Goal: Find specific page/section: Find specific page/section

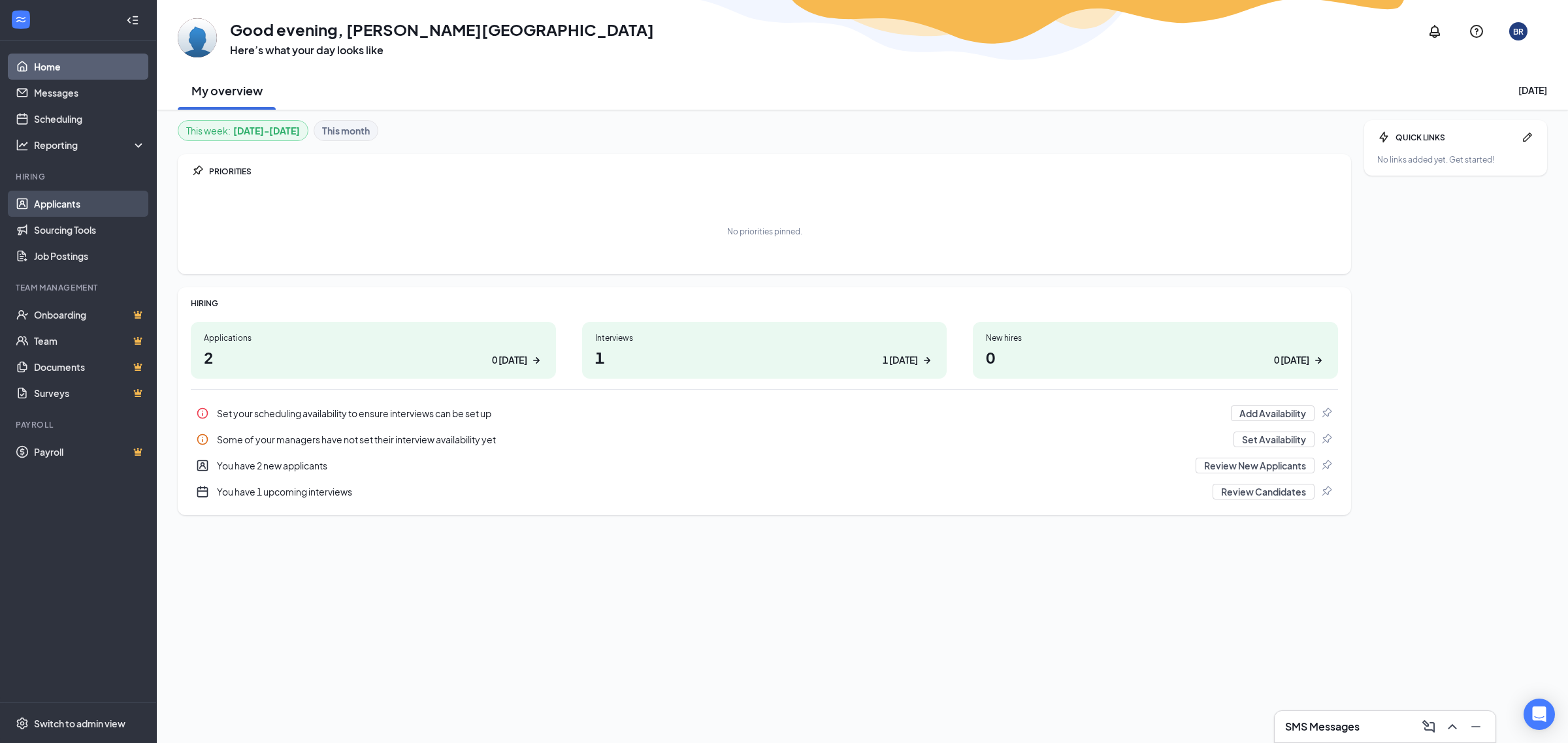
click at [93, 203] on link "Applicants" at bounding box center [89, 203] width 111 height 26
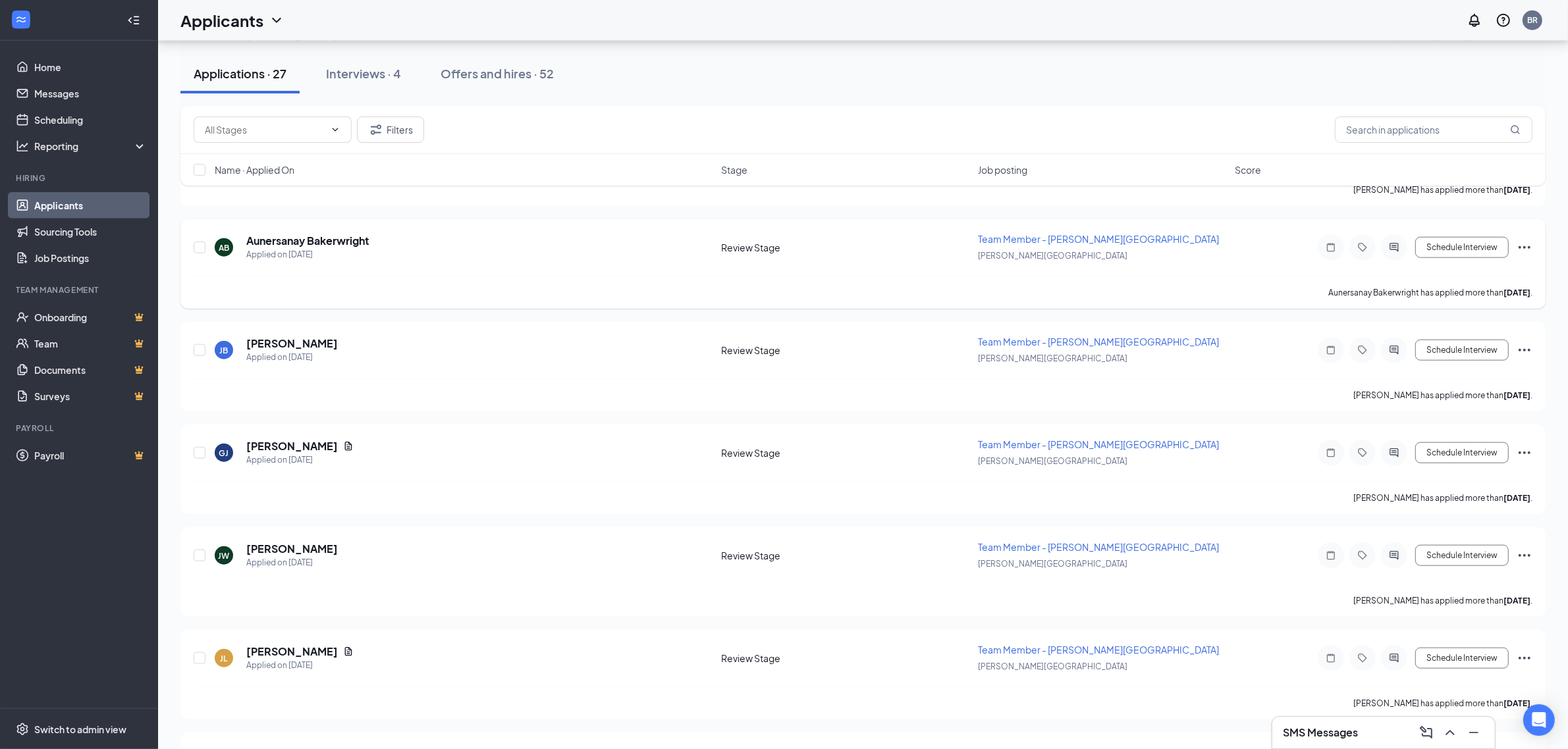
scroll to position [1646, 0]
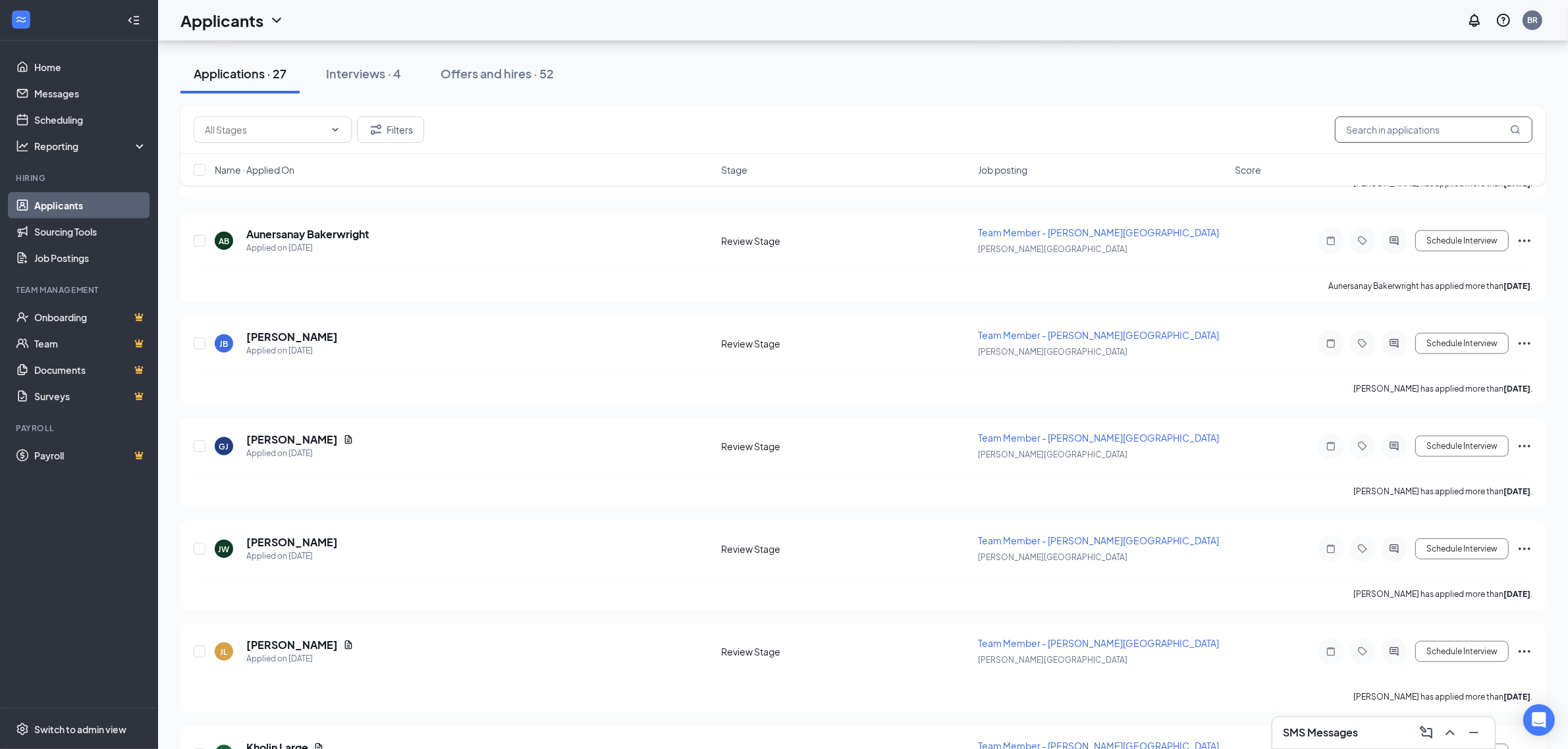
click at [1436, 128] on input "text" at bounding box center [1434, 129] width 198 height 26
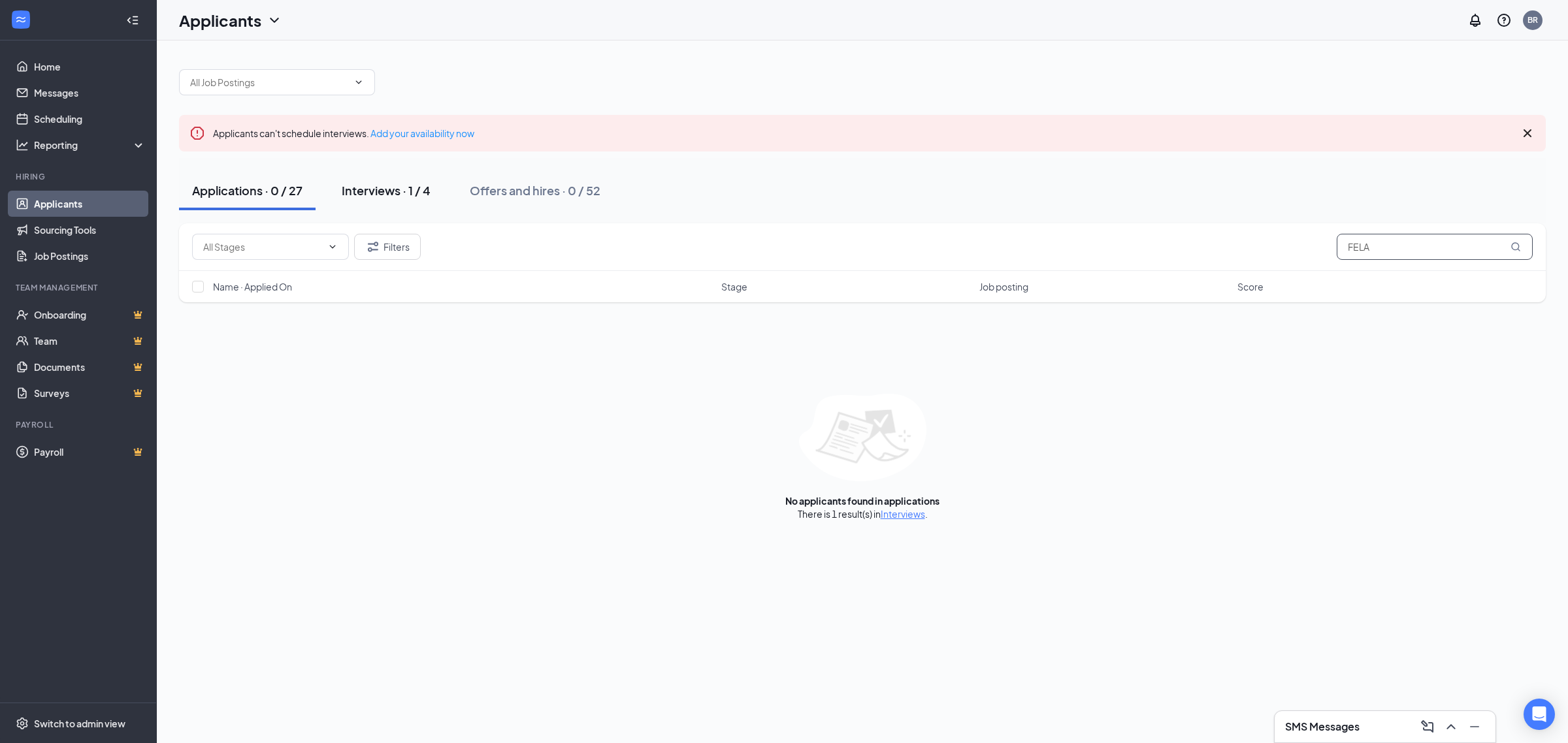
type input "FELA"
click at [403, 197] on div "Interviews · 1 / 4" at bounding box center [386, 190] width 89 height 16
